Goal: Information Seeking & Learning: Compare options

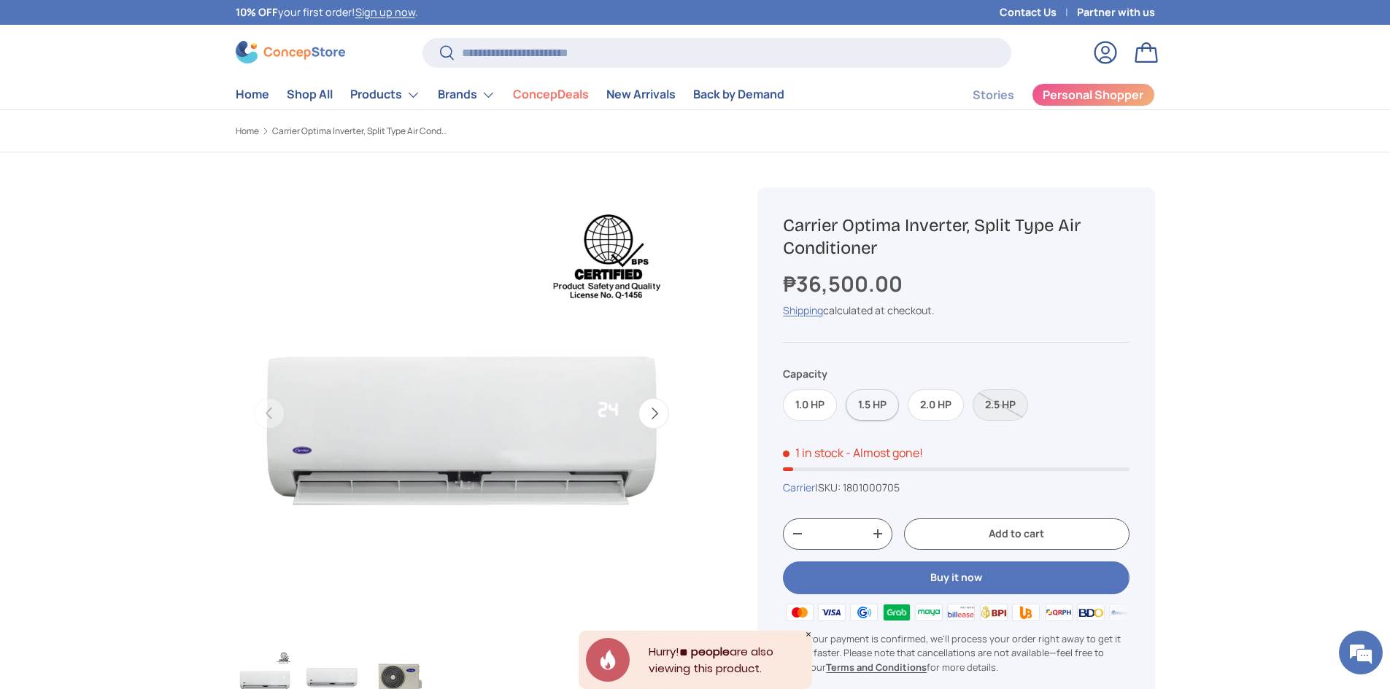
click at [886, 401] on label "1.5 HP" at bounding box center [872, 405] width 53 height 31
click at [939, 412] on label "2.0 HP" at bounding box center [936, 405] width 56 height 31
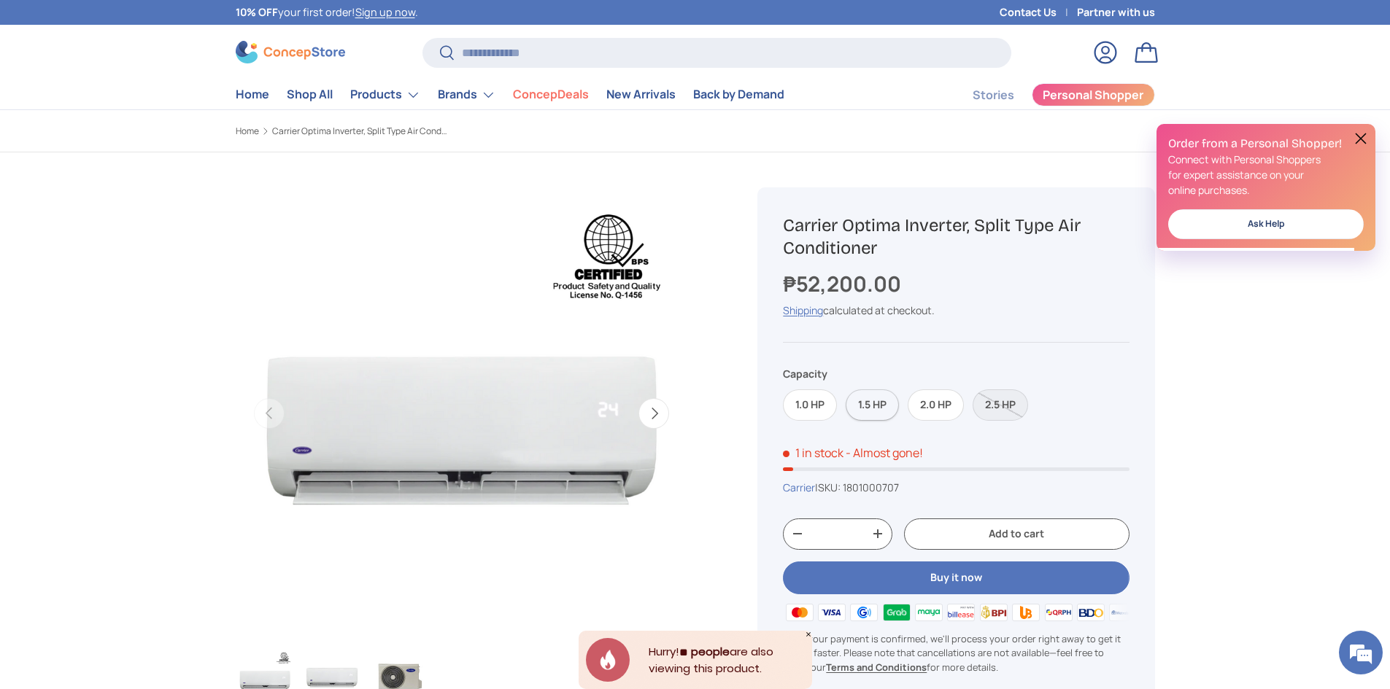
click at [873, 409] on label "1.5 HP" at bounding box center [872, 405] width 53 height 31
click at [813, 409] on label "1.0 HP" at bounding box center [810, 405] width 54 height 31
click at [865, 409] on label "1.5 HP" at bounding box center [872, 405] width 53 height 31
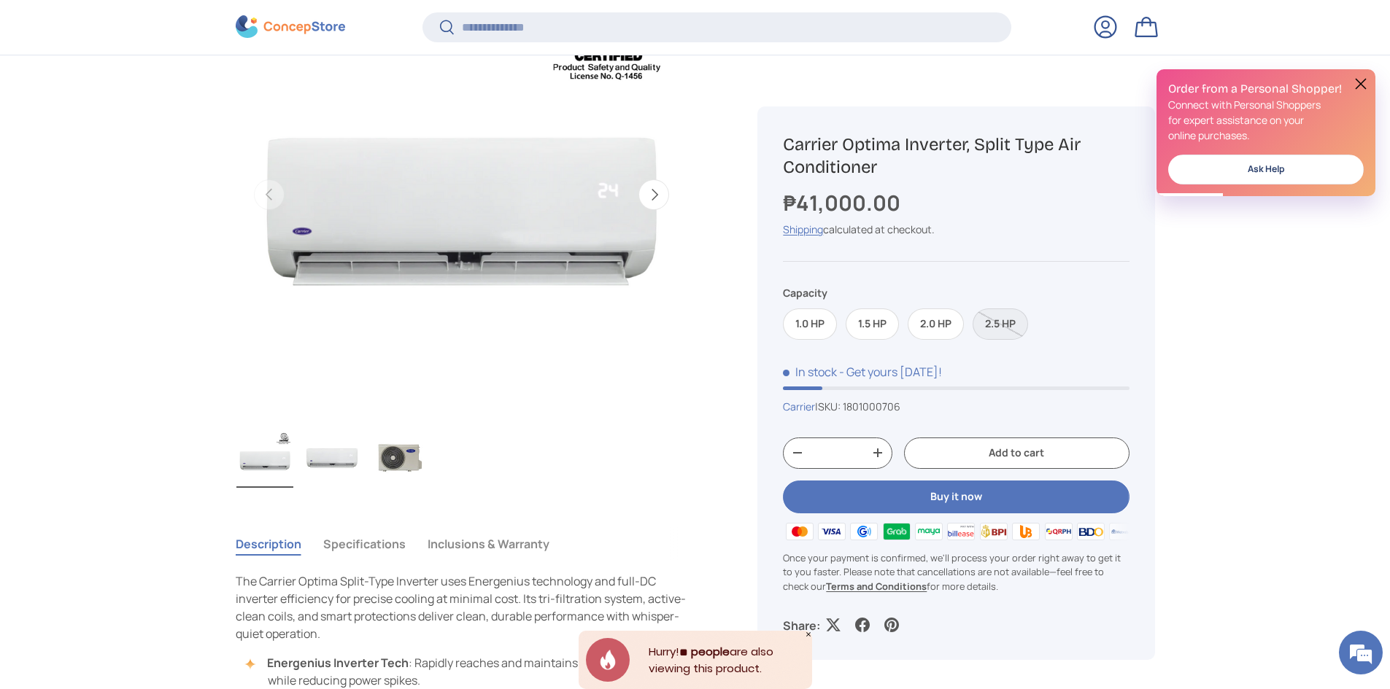
click at [400, 458] on img "Gallery Viewer" at bounding box center [399, 459] width 57 height 58
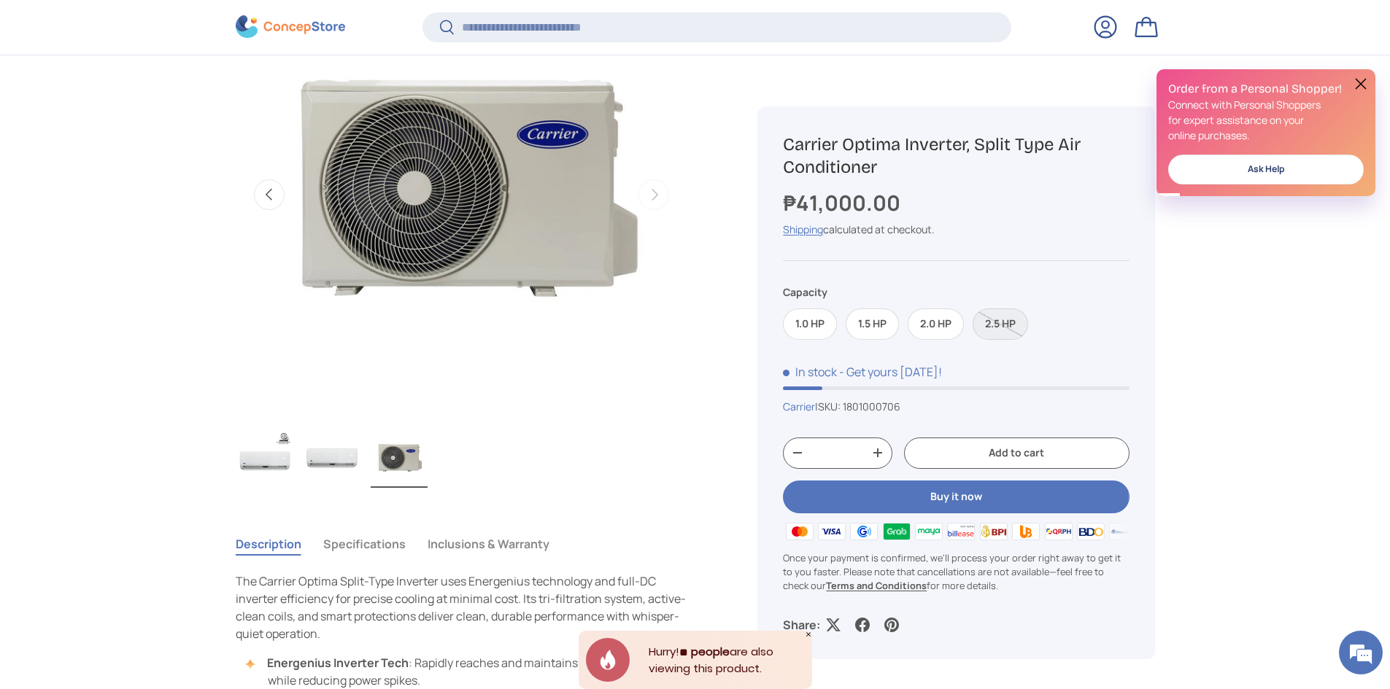
click at [336, 457] on img "Gallery Viewer" at bounding box center [331, 459] width 57 height 58
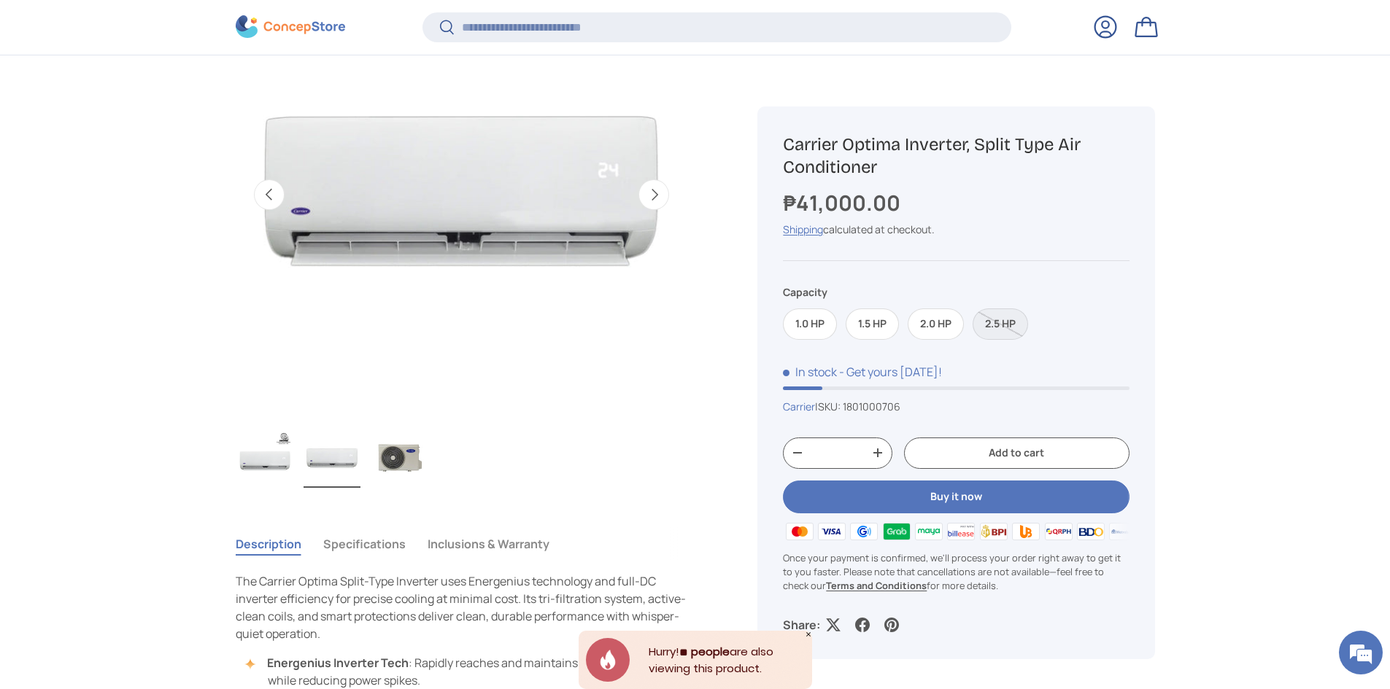
click at [272, 463] on img "Gallery Viewer" at bounding box center [264, 459] width 57 height 58
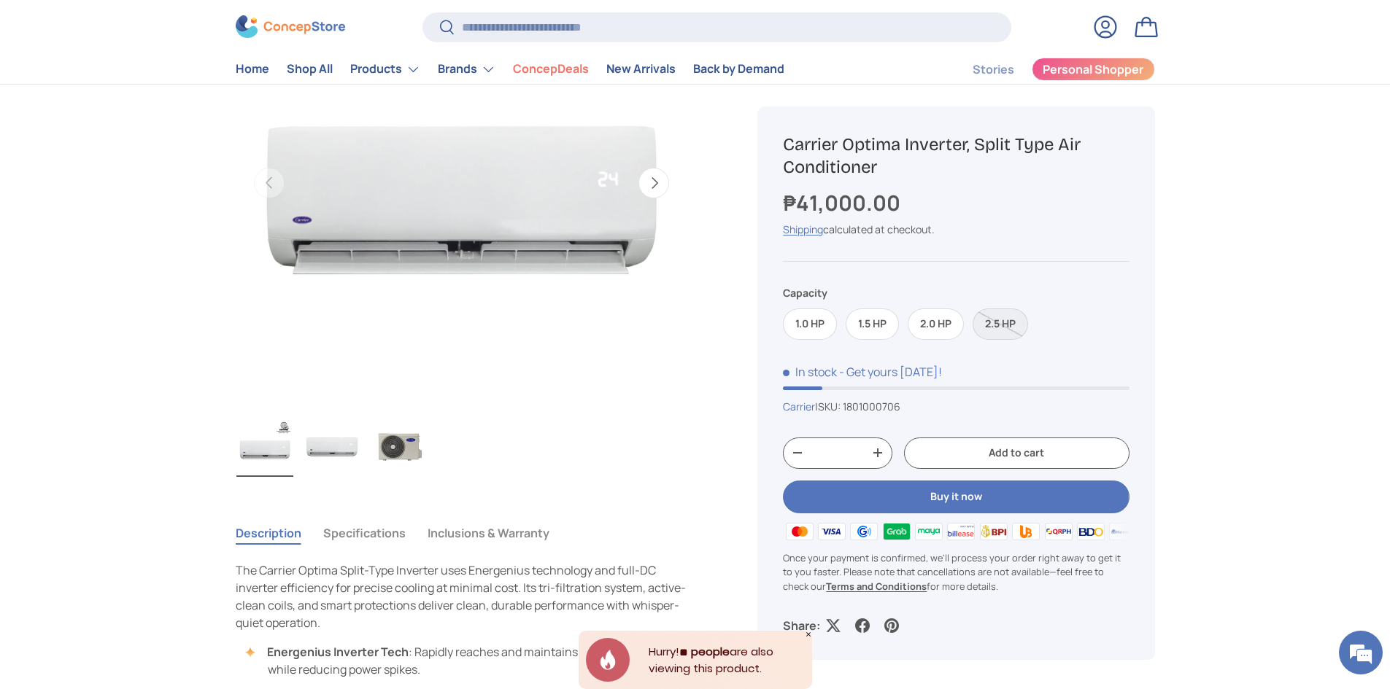
scroll to position [0, 0]
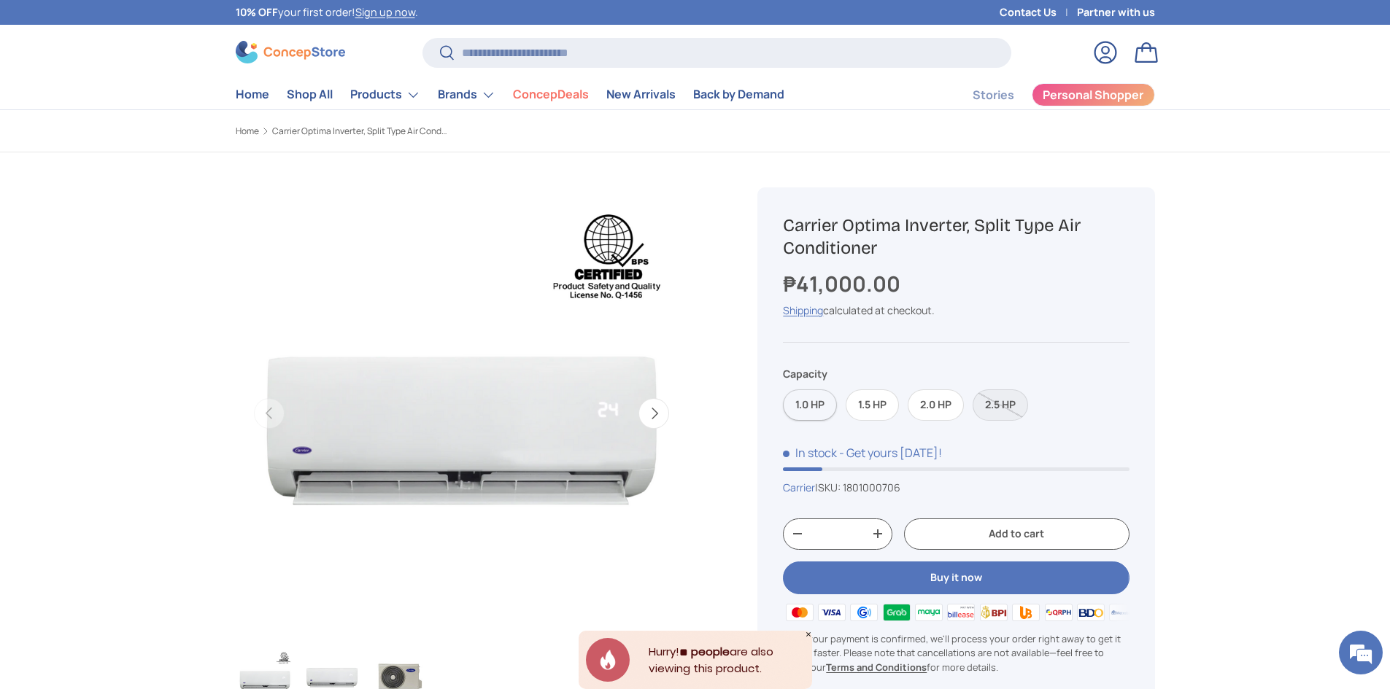
click at [794, 402] on label "1.0 HP" at bounding box center [810, 405] width 54 height 31
click at [865, 402] on label "1.5 HP" at bounding box center [872, 405] width 53 height 31
click at [927, 405] on label "2.0 HP" at bounding box center [936, 405] width 56 height 31
click at [885, 406] on label "1.5 HP" at bounding box center [872, 405] width 53 height 31
